Goal: Task Accomplishment & Management: Complete application form

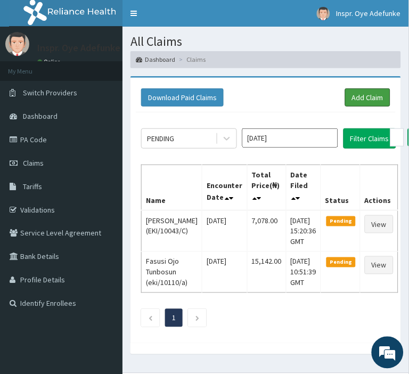
click at [365, 93] on link "Add Claim" at bounding box center [367, 98] width 45 height 18
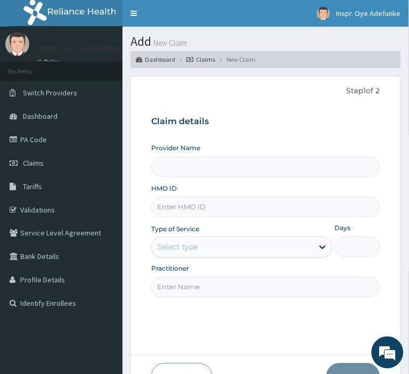
type input "[GEOGRAPHIC_DATA]"
click at [183, 218] on input "HMO ID" at bounding box center [265, 207] width 229 height 21
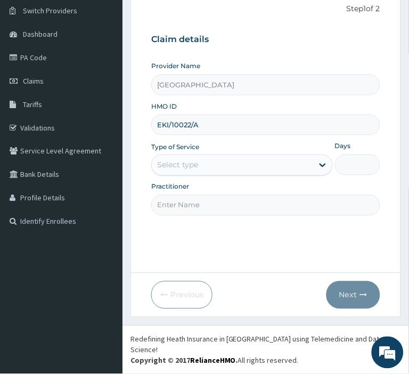
scroll to position [89, 0]
type input "EKI/10022/A"
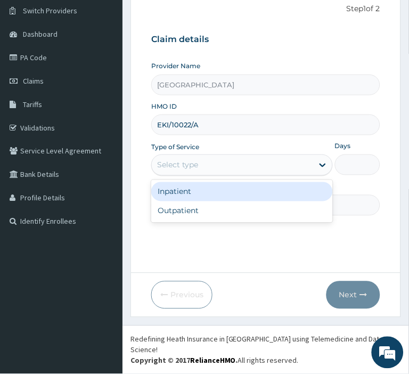
click at [240, 221] on div "Outpatient" at bounding box center [242, 211] width 182 height 19
type input "1"
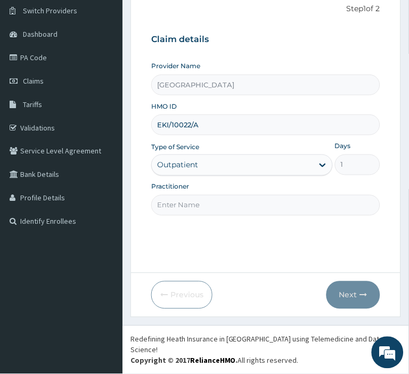
click at [266, 216] on input "Practitioner" at bounding box center [265, 205] width 229 height 21
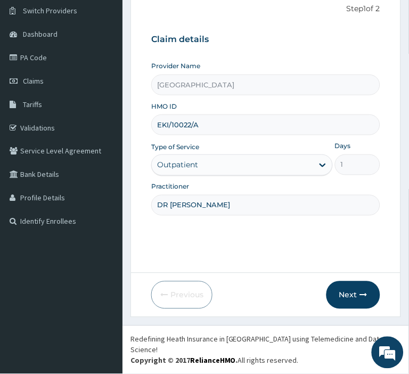
type input "DR OLAKANMI"
click at [354, 301] on button "Next" at bounding box center [354, 296] width 54 height 28
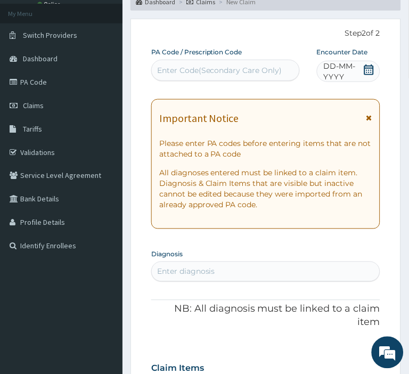
scroll to position [53, 0]
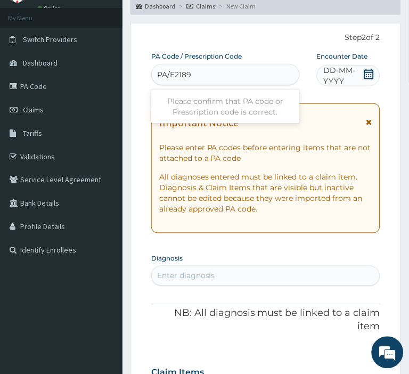
type input "PA/E2189F"
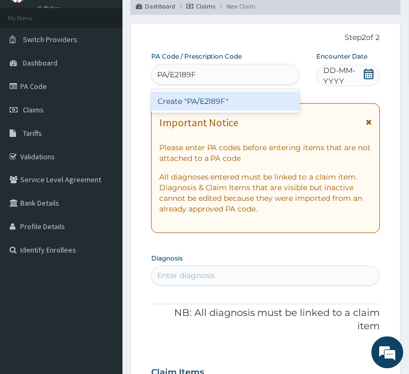
click at [227, 111] on div "Create "PA/E2189F"" at bounding box center [225, 101] width 149 height 19
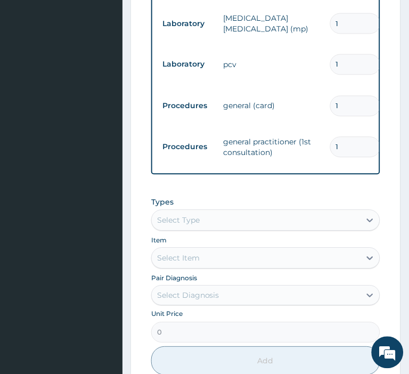
scroll to position [684, 0]
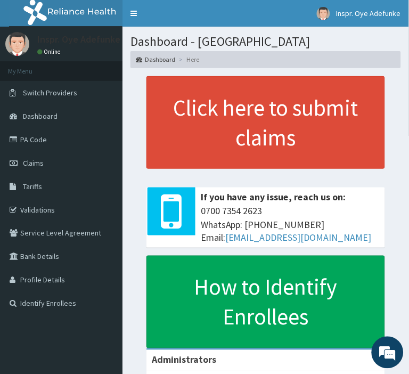
click at [36, 114] on span "Dashboard" at bounding box center [40, 116] width 35 height 10
click at [33, 162] on span "Claims" at bounding box center [33, 163] width 21 height 10
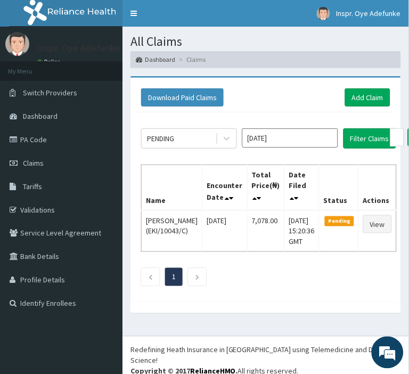
click at [29, 134] on link "PA Code" at bounding box center [61, 139] width 123 height 23
